Goal: Task Accomplishment & Management: Use online tool/utility

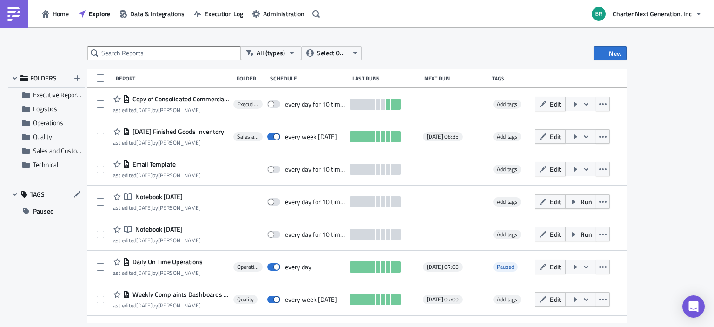
scroll to position [380, 0]
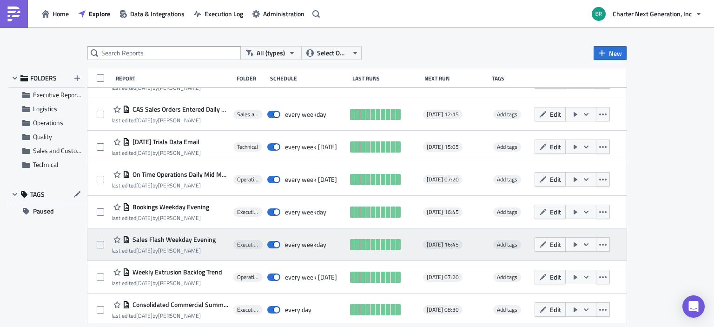
click at [149, 237] on span "Sales Flash Weekday Evening" at bounding box center [173, 239] width 86 height 8
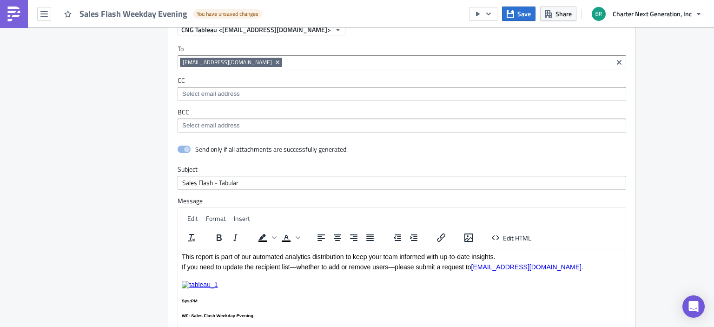
scroll to position [660, 0]
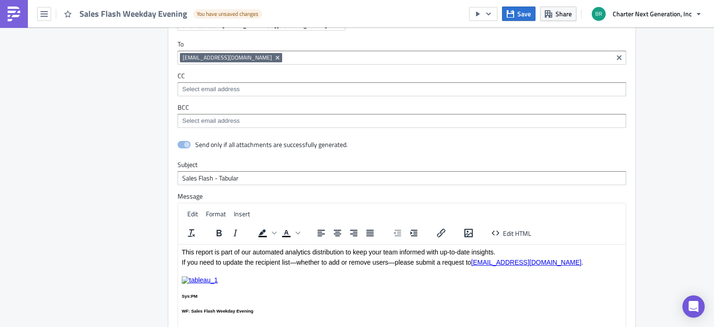
click at [182, 250] on p "This report is part of our automated analytics distribution to keep your team i…" at bounding box center [402, 251] width 440 height 7
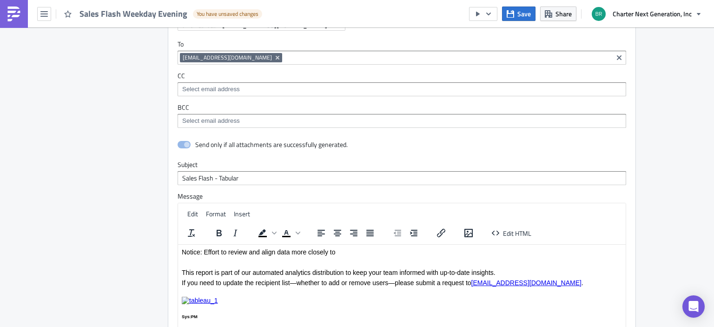
click at [219, 250] on p "Notice: Effort to review and align data more closely to" at bounding box center [402, 251] width 440 height 7
drag, startPoint x: 296, startPoint y: 250, endPoint x: 351, endPoint y: 252, distance: 54.9
click at [351, 252] on p "Notice: Efforts to review and align data more closely to" at bounding box center [402, 251] width 440 height 7
click at [294, 248] on p "Notice: Efforts to review and align data are underway" at bounding box center [402, 251] width 440 height 7
click at [405, 255] on p "Notice: Efforts to review and align data across reporting sources are underway" at bounding box center [402, 251] width 440 height 7
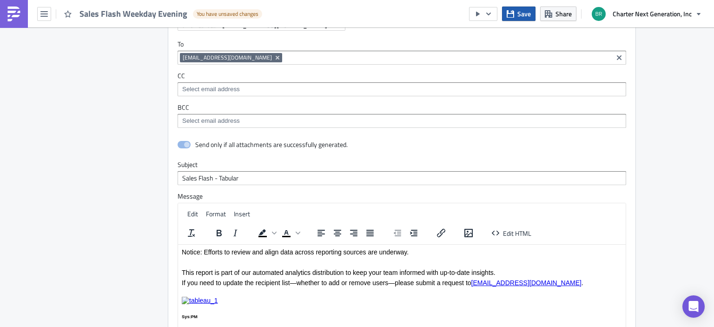
click at [526, 16] on span "Save" at bounding box center [523, 14] width 13 height 10
click at [11, 18] on img at bounding box center [14, 14] width 15 height 15
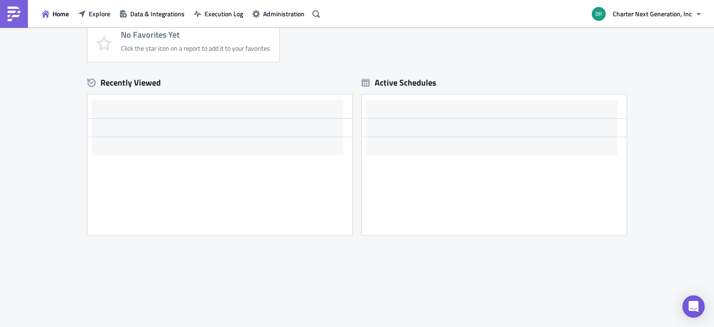
scroll to position [241, 0]
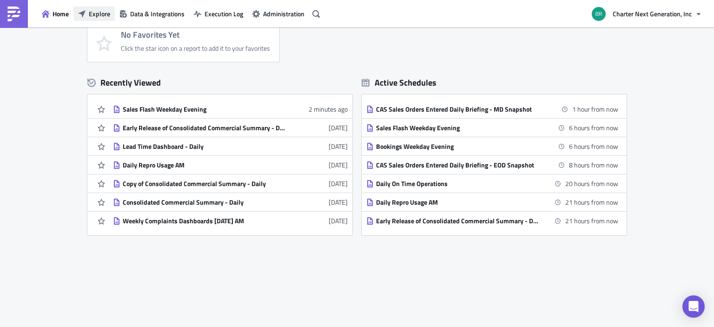
click at [100, 7] on button "Explore" at bounding box center [93, 14] width 41 height 14
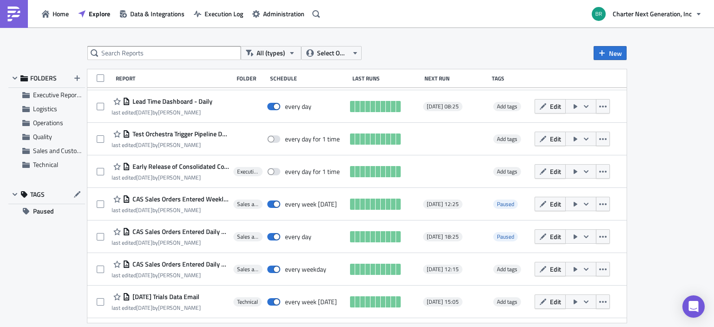
scroll to position [276, 0]
